Goal: Transaction & Acquisition: Purchase product/service

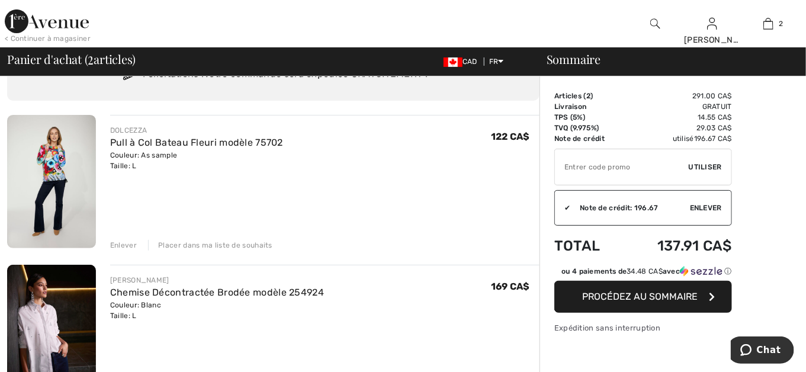
scroll to position [59, 0]
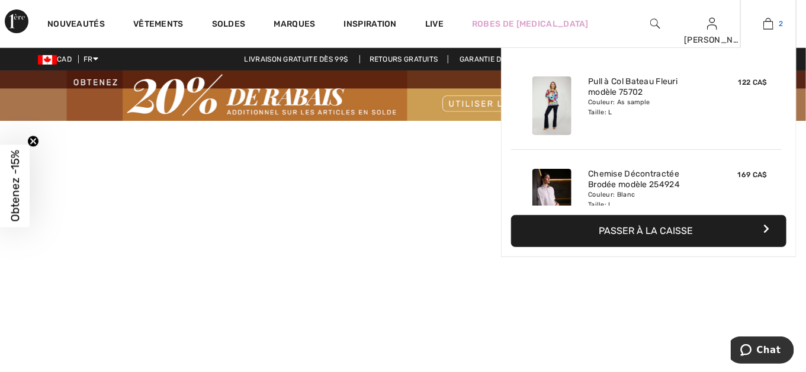
click at [772, 30] on img at bounding box center [769, 24] width 10 height 14
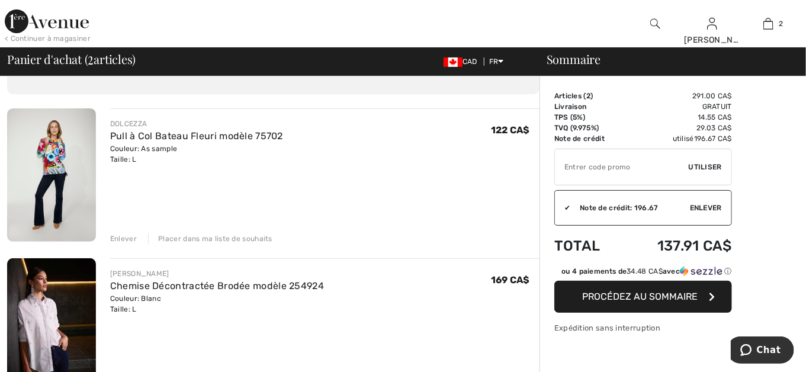
scroll to position [59, 0]
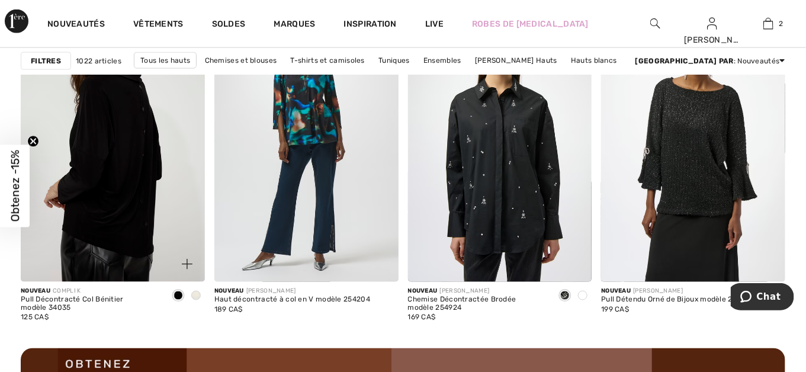
scroll to position [2429, 0]
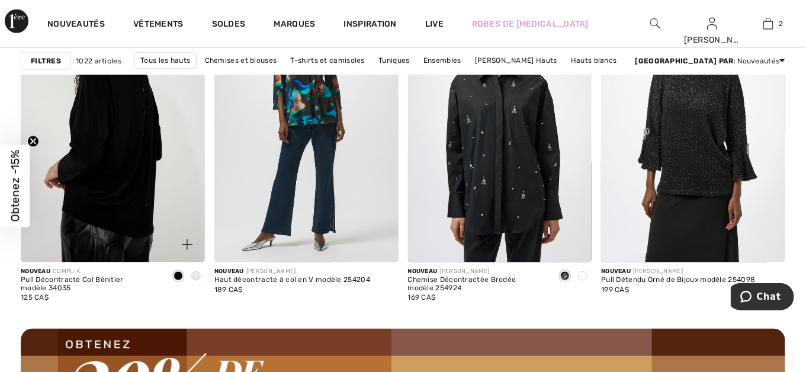
click at [129, 112] on img at bounding box center [113, 124] width 184 height 276
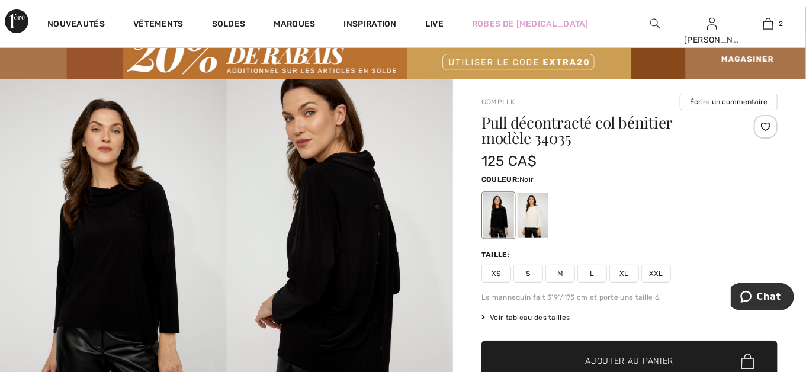
scroll to position [59, 0]
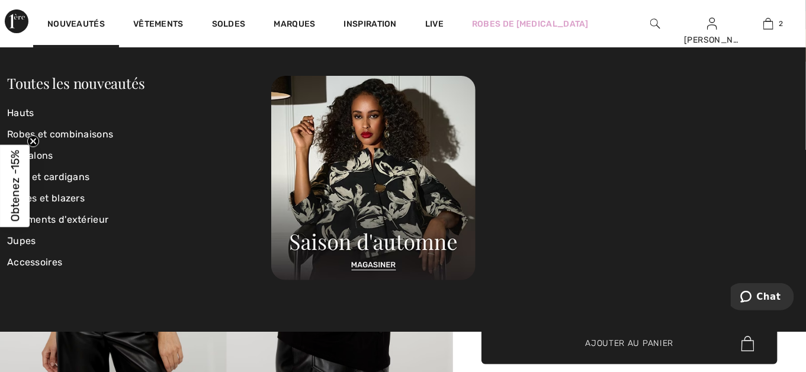
drag, startPoint x: 509, startPoint y: 140, endPoint x: 510, endPoint y: 149, distance: 8.4
click at [509, 149] on div at bounding box center [535, 178] width 528 height 204
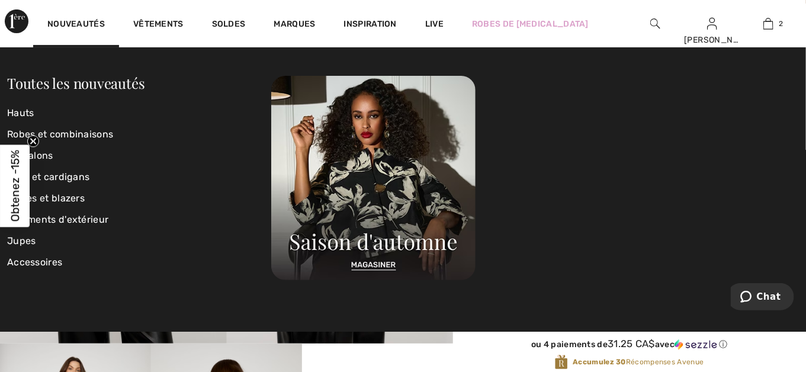
scroll to position [119, 0]
click at [238, 161] on link "Pantalons" at bounding box center [139, 155] width 264 height 21
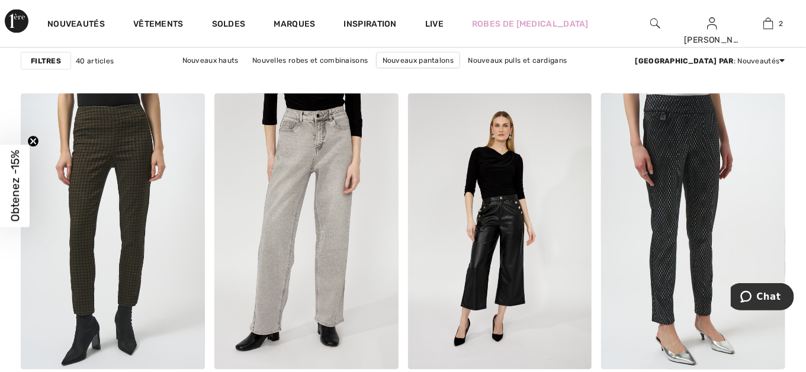
scroll to position [830, 0]
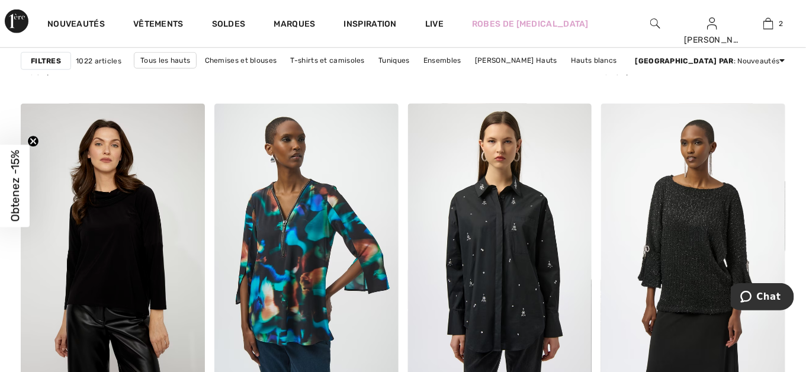
scroll to position [2369, 0]
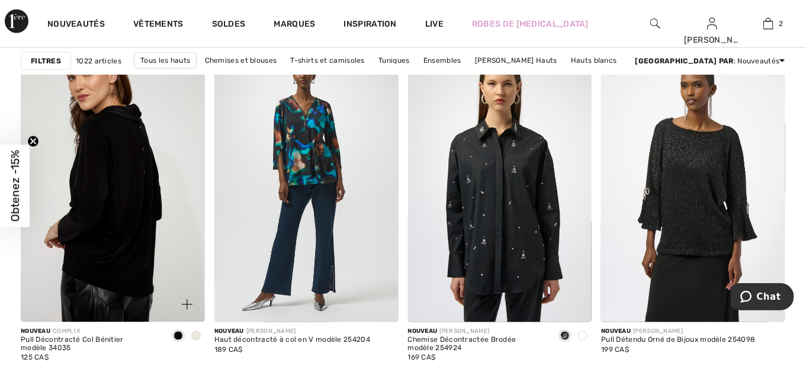
click at [131, 248] on img at bounding box center [113, 184] width 184 height 276
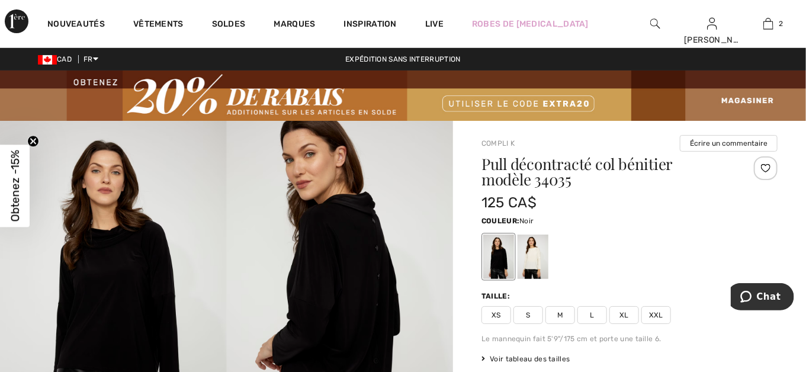
click at [590, 311] on span "L" at bounding box center [593, 315] width 30 height 18
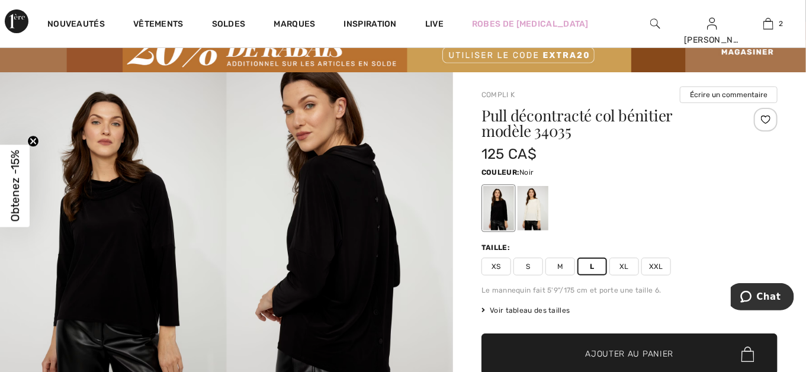
scroll to position [119, 0]
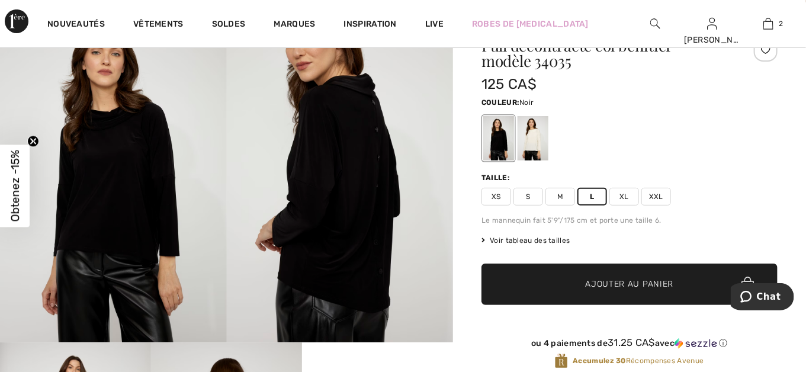
click at [603, 285] on span "Ajouter au panier" at bounding box center [630, 284] width 88 height 12
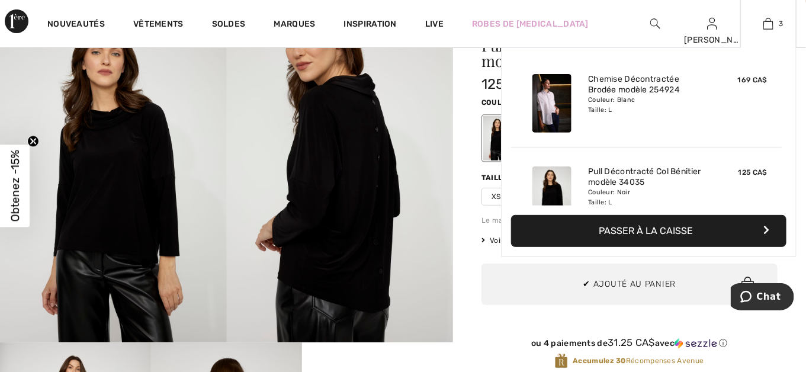
scroll to position [69, 0]
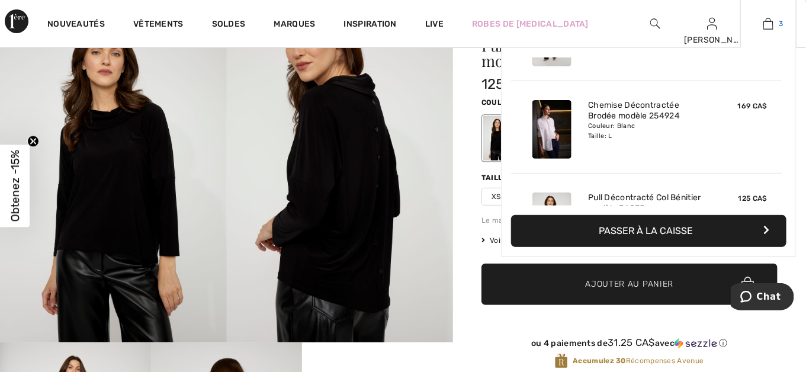
click at [771, 24] on img at bounding box center [769, 24] width 10 height 14
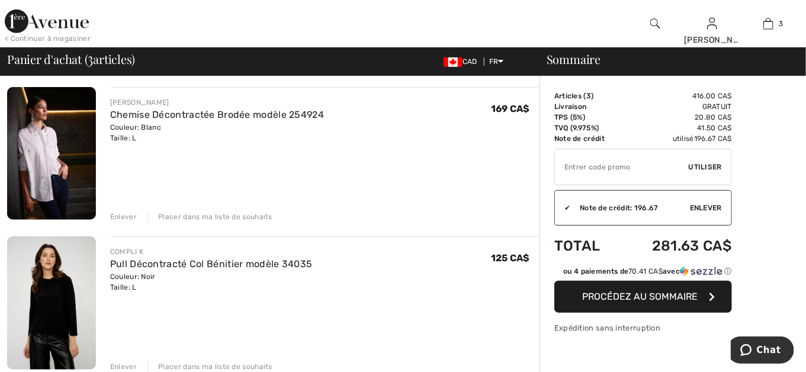
scroll to position [237, 0]
click at [120, 209] on div "Enlever Placer dans ma liste de souhaits" at bounding box center [325, 215] width 430 height 13
drag, startPoint x: 120, startPoint y: 209, endPoint x: 129, endPoint y: 212, distance: 9.6
click at [129, 212] on div "Enlever" at bounding box center [123, 216] width 27 height 11
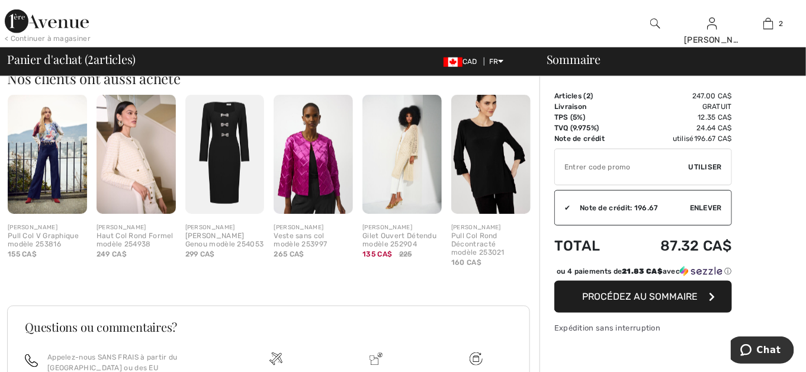
scroll to position [474, 0]
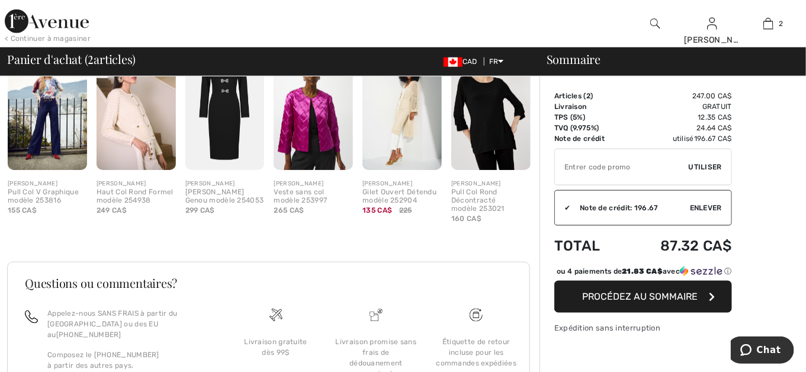
click at [676, 302] on span "Procédez au sommaire" at bounding box center [641, 296] width 116 height 11
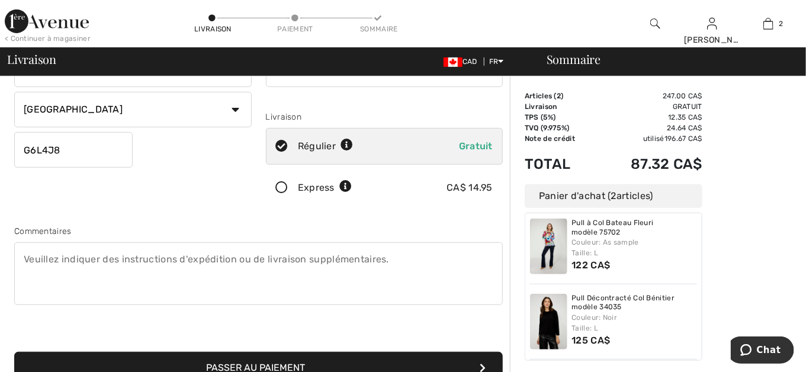
scroll to position [237, 0]
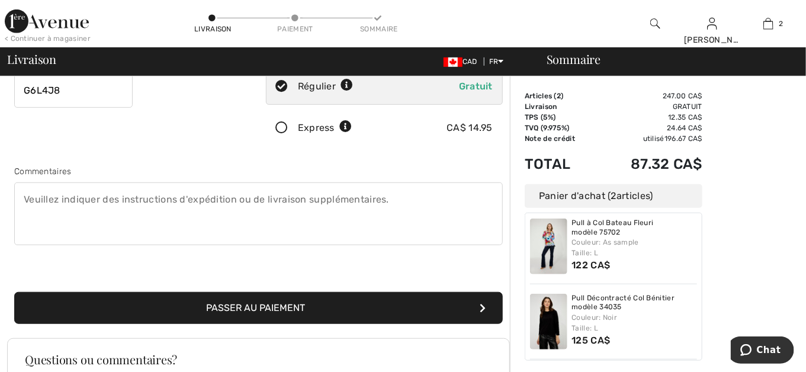
click at [286, 303] on button "Passer au paiement" at bounding box center [258, 308] width 489 height 32
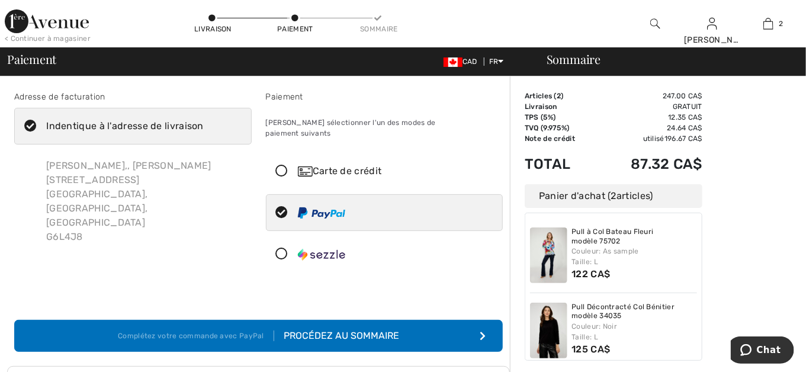
click at [335, 329] on div "Procédez au sommaire" at bounding box center [336, 336] width 125 height 14
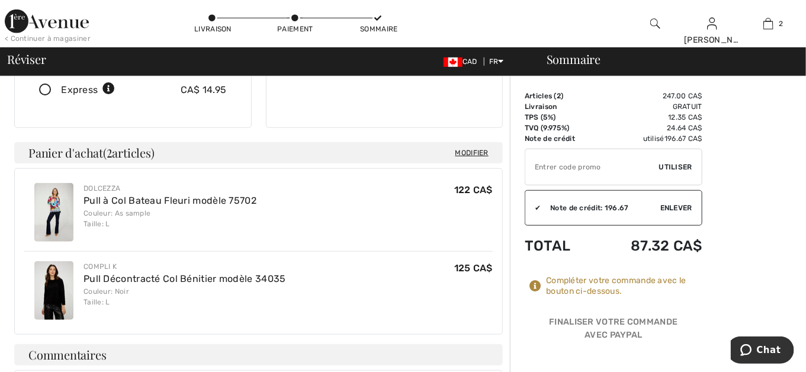
scroll to position [296, 0]
